Goal: Task Accomplishment & Management: Manage account settings

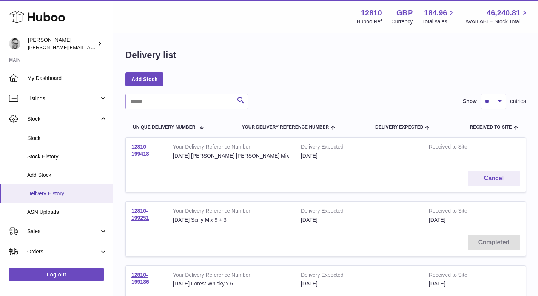
click at [55, 192] on span "Delivery History" at bounding box center [67, 193] width 80 height 7
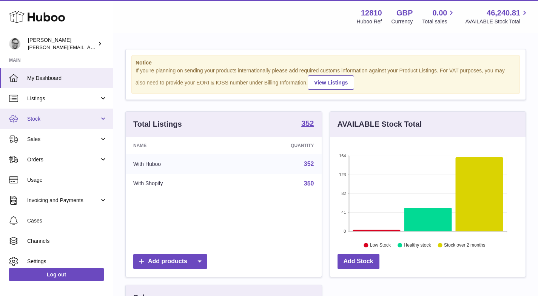
click at [40, 117] on span "Stock" at bounding box center [63, 119] width 72 height 7
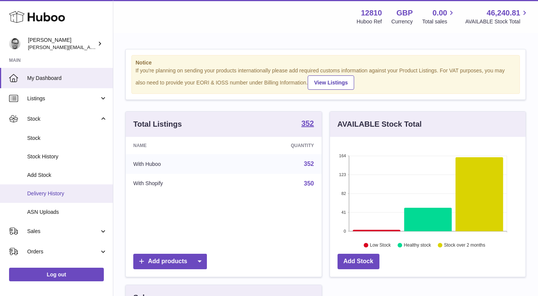
click at [45, 196] on span "Delivery History" at bounding box center [67, 193] width 80 height 7
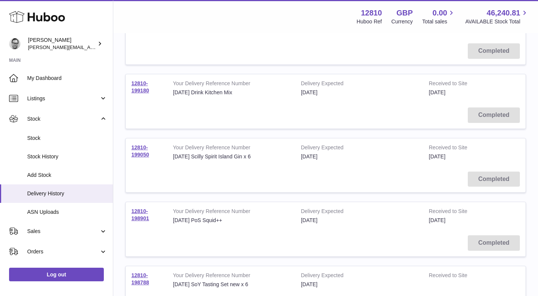
scroll to position [257, 0]
